Goal: Task Accomplishment & Management: Complete application form

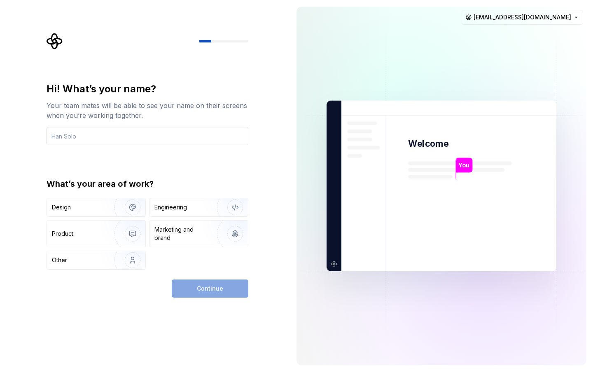
click at [194, 141] on input "text" at bounding box center [148, 136] width 202 height 18
type input "Mark"
click at [120, 212] on img "button" at bounding box center [127, 207] width 53 height 55
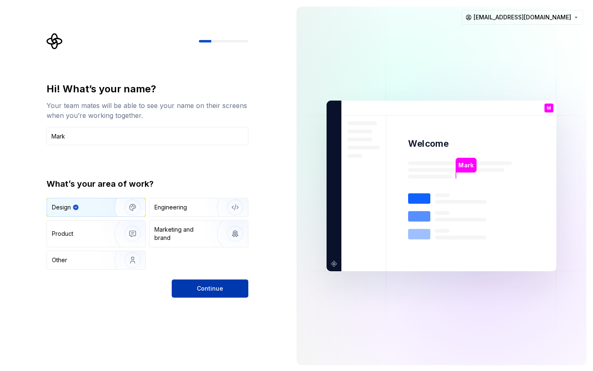
click at [206, 289] on span "Continue" at bounding box center [210, 288] width 26 height 8
click at [198, 211] on div "Engineering" at bounding box center [198, 207] width 98 height 18
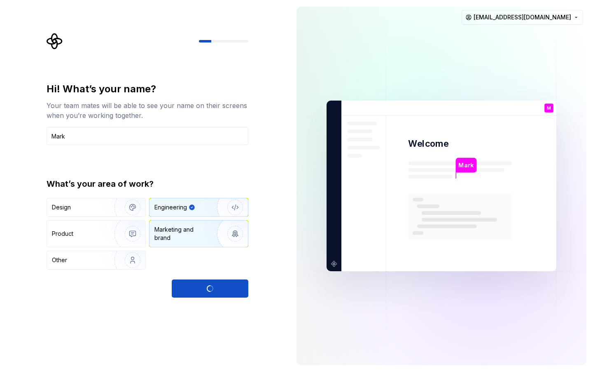
click at [189, 236] on div "Marketing and brand" at bounding box center [182, 233] width 56 height 16
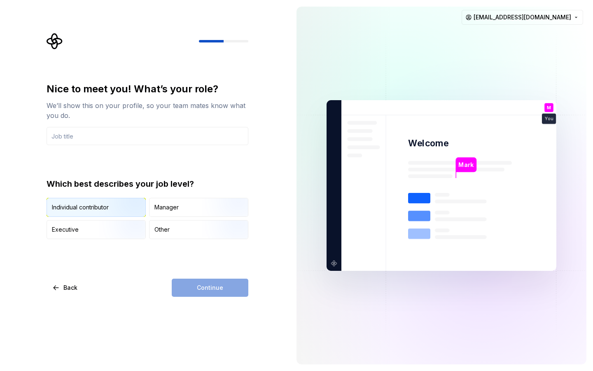
click at [134, 204] on img "button" at bounding box center [125, 217] width 53 height 55
click at [190, 281] on div "Continue" at bounding box center [210, 287] width 77 height 18
click at [161, 145] on input "text" at bounding box center [148, 136] width 202 height 18
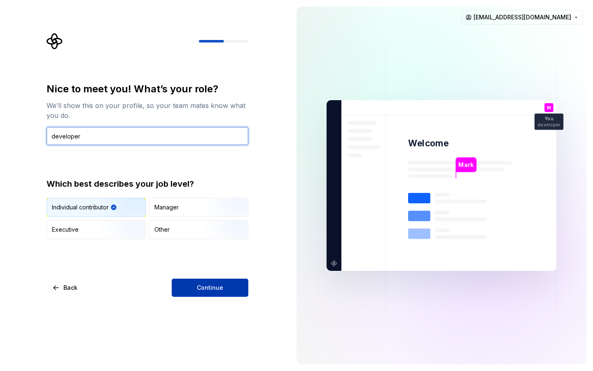
type input "developer"
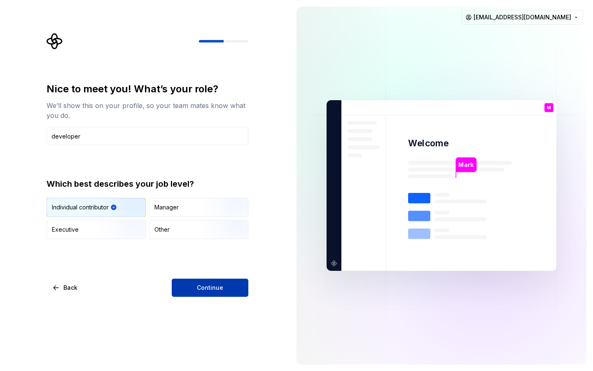
click at [193, 288] on button "Continue" at bounding box center [210, 287] width 77 height 18
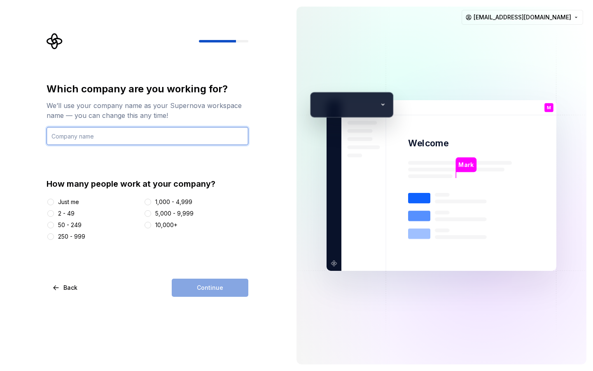
click at [178, 142] on input "text" at bounding box center [148, 136] width 202 height 18
type input "yhb"
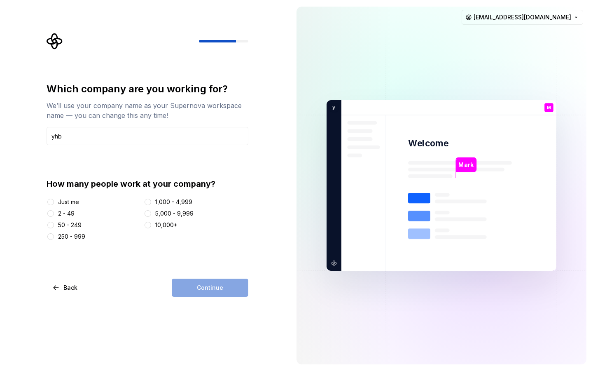
click at [64, 203] on div "Just me" at bounding box center [68, 202] width 21 height 8
click at [54, 203] on button "Just me" at bounding box center [50, 201] width 7 height 7
click at [230, 283] on button "Continue" at bounding box center [210, 287] width 77 height 18
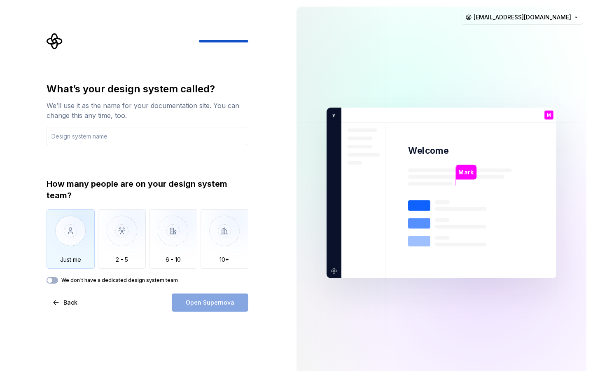
click at [78, 236] on img "button" at bounding box center [71, 236] width 48 height 55
click at [112, 140] on input "text" at bounding box center [148, 136] width 202 height 18
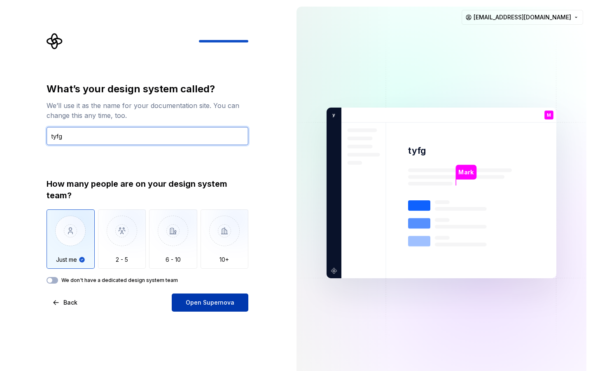
type input "tyfg"
click at [196, 301] on span "Open Supernova" at bounding box center [210, 302] width 49 height 8
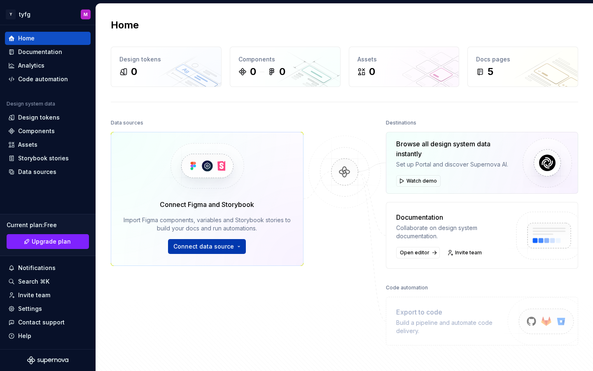
click at [229, 250] on button "Connect data source" at bounding box center [207, 246] width 78 height 15
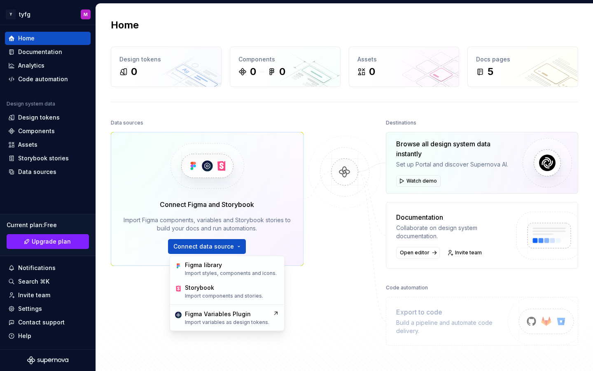
click at [318, 160] on img at bounding box center [345, 179] width 80 height 89
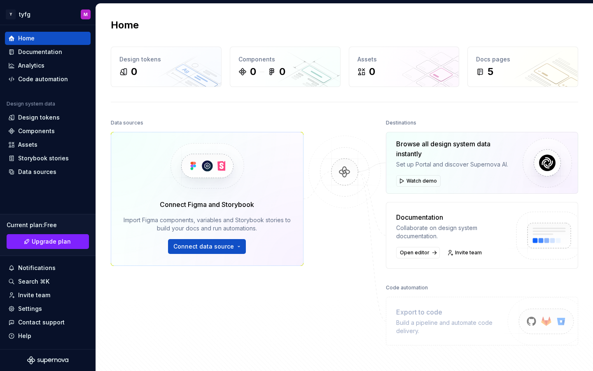
drag, startPoint x: 319, startPoint y: 75, endPoint x: 278, endPoint y: 0, distance: 85.1
